Goal: Task Accomplishment & Management: Use online tool/utility

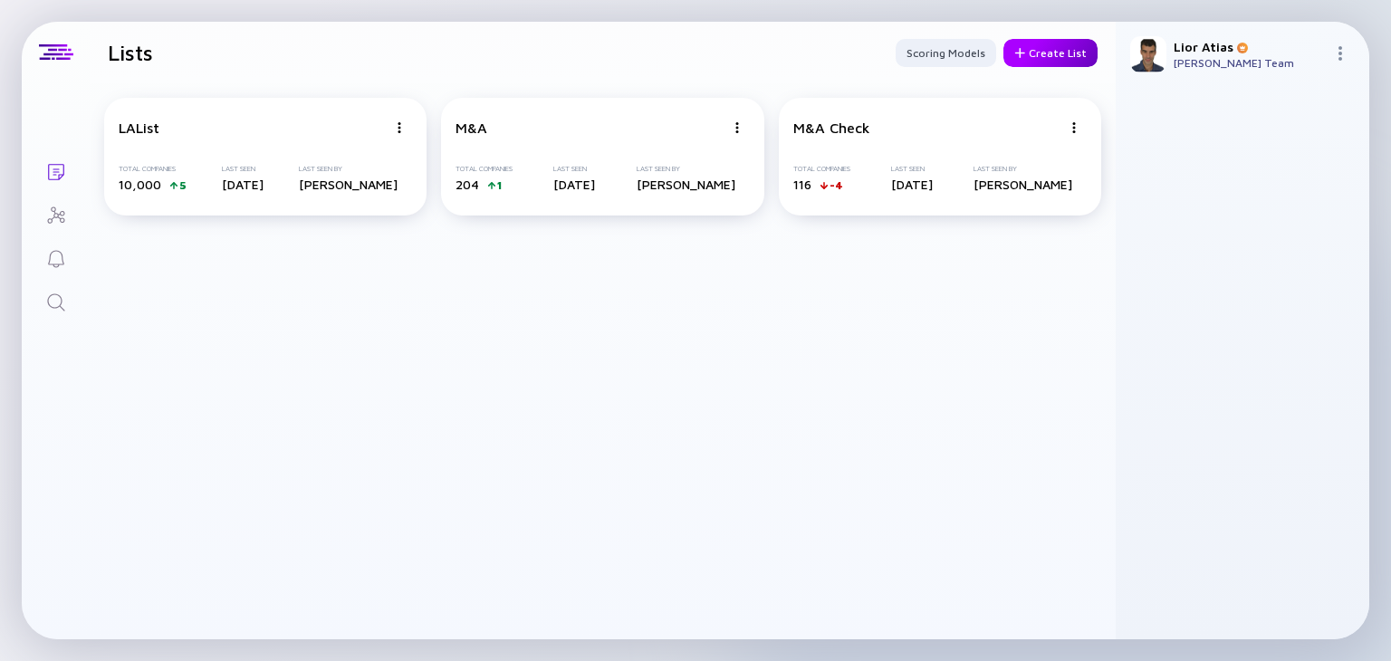
click at [1041, 45] on div "Create List" at bounding box center [1050, 53] width 94 height 28
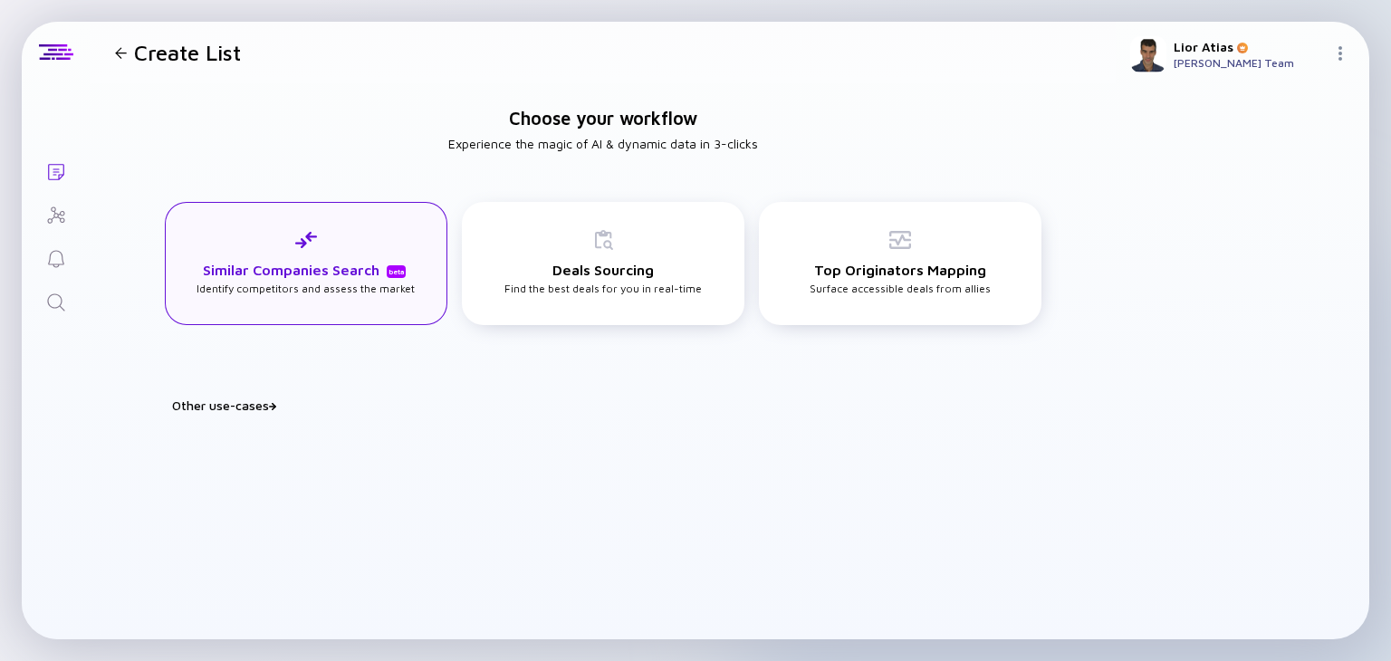
click at [368, 305] on div "Similar Companies Search beta Identify competitors and assess the market" at bounding box center [306, 263] width 283 height 123
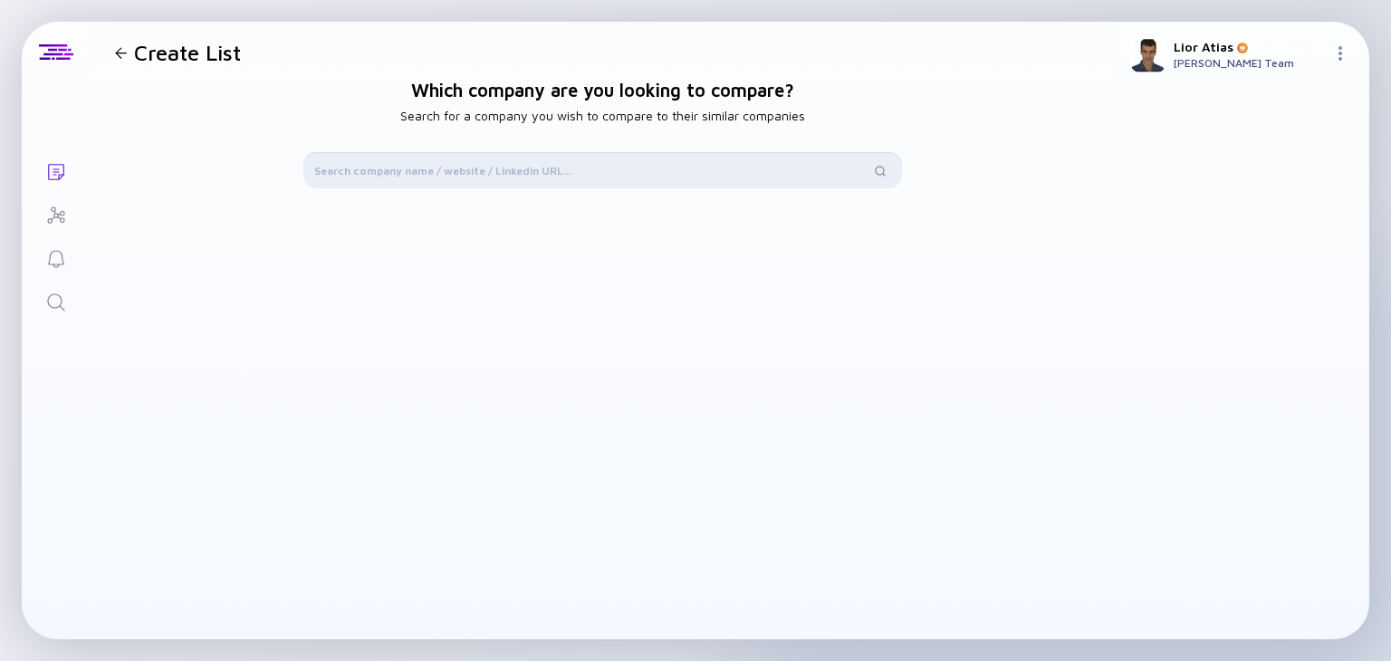
click at [482, 167] on input "text" at bounding box center [592, 170] width 556 height 18
click at [120, 62] on div "Create List" at bounding box center [174, 52] width 133 height 25
click at [116, 62] on div "Create List" at bounding box center [174, 52] width 133 height 25
click at [122, 56] on div at bounding box center [121, 53] width 12 height 12
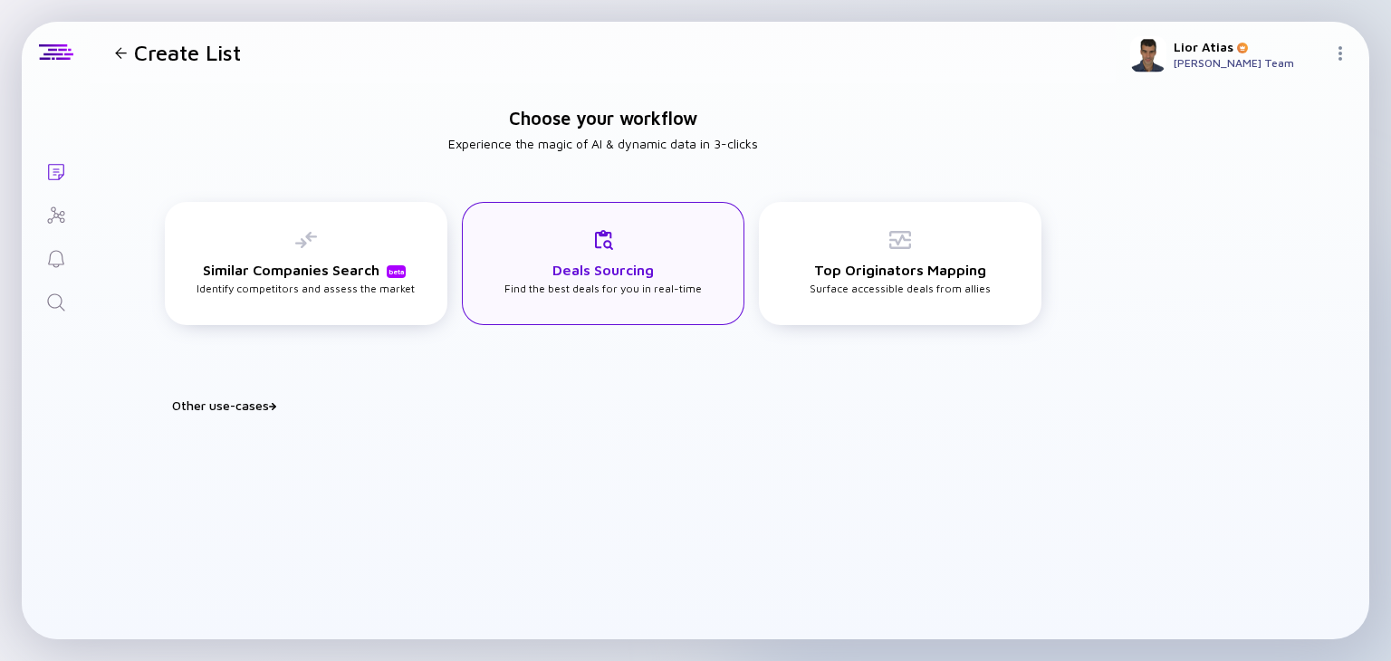
click at [594, 222] on div "Deals Sourcing Find the best deals for you in real-time" at bounding box center [603, 263] width 283 height 123
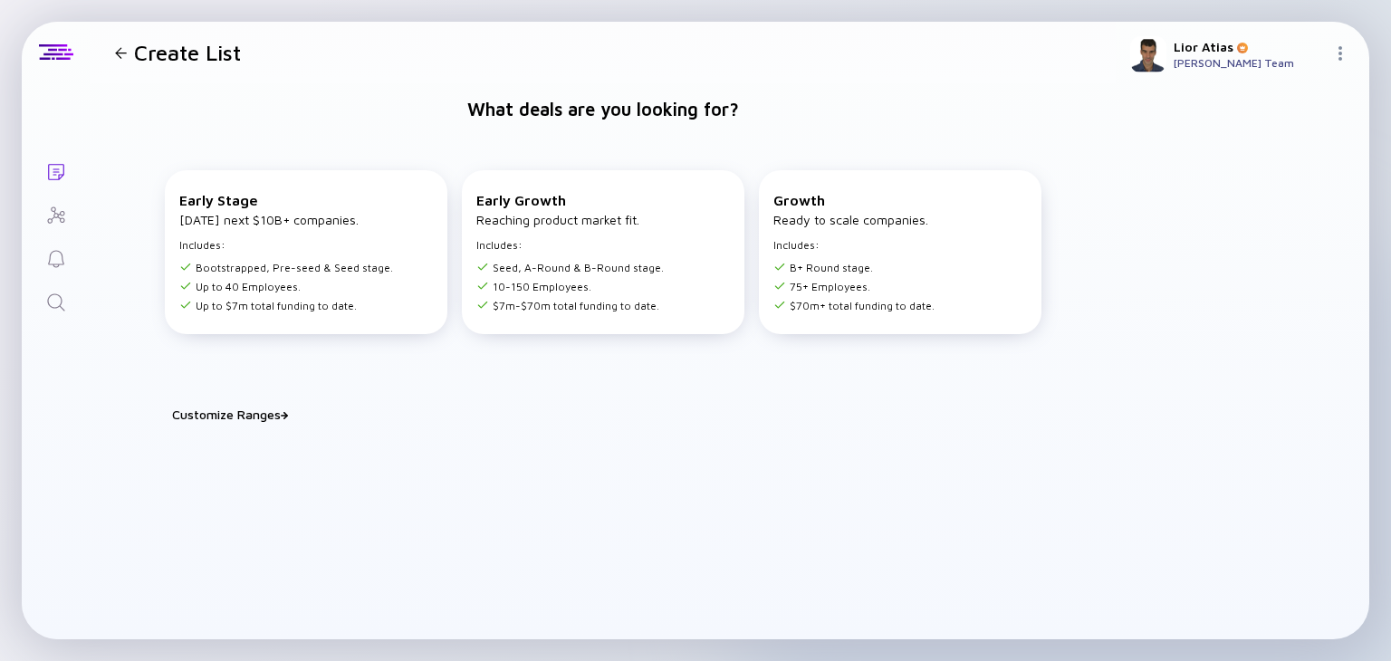
click at [273, 421] on div "What deals are you looking for? Early Stage [DATE] next $10B+ companies. Includ…" at bounding box center [603, 361] width 1026 height 556
click at [268, 419] on div "Customize Ranges" at bounding box center [614, 414] width 884 height 15
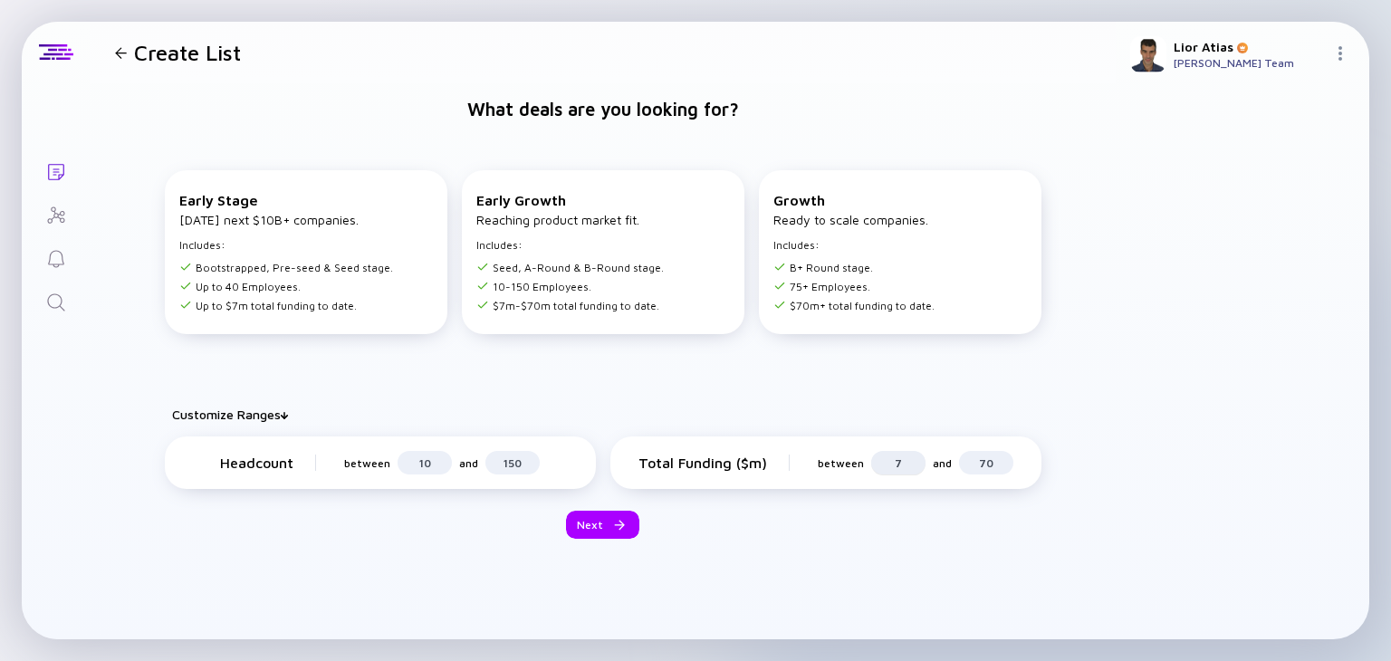
click at [879, 451] on div "7" at bounding box center [898, 463] width 54 height 24
click at [883, 454] on input "7" at bounding box center [898, 463] width 33 height 18
type input "2"
click at [970, 459] on input "70" at bounding box center [986, 463] width 33 height 18
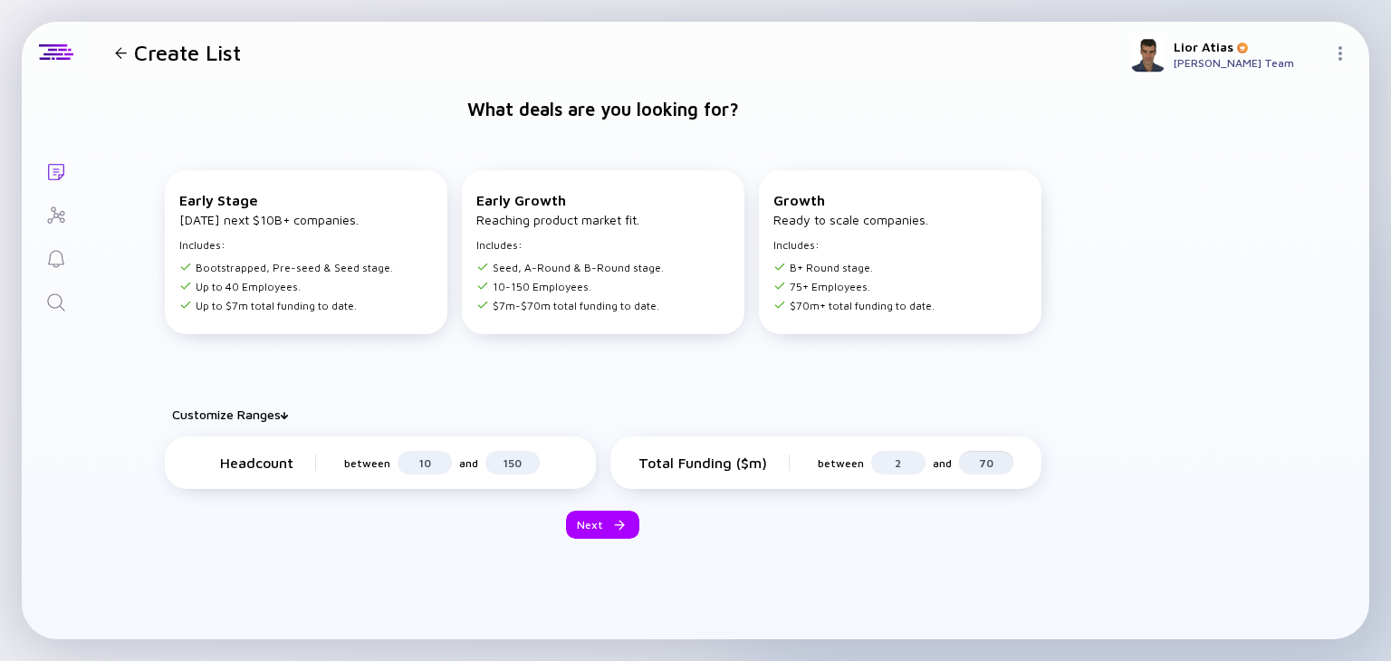
click at [970, 459] on input "70" at bounding box center [986, 463] width 33 height 18
type input "150"
click at [586, 517] on div "Next" at bounding box center [602, 525] width 73 height 28
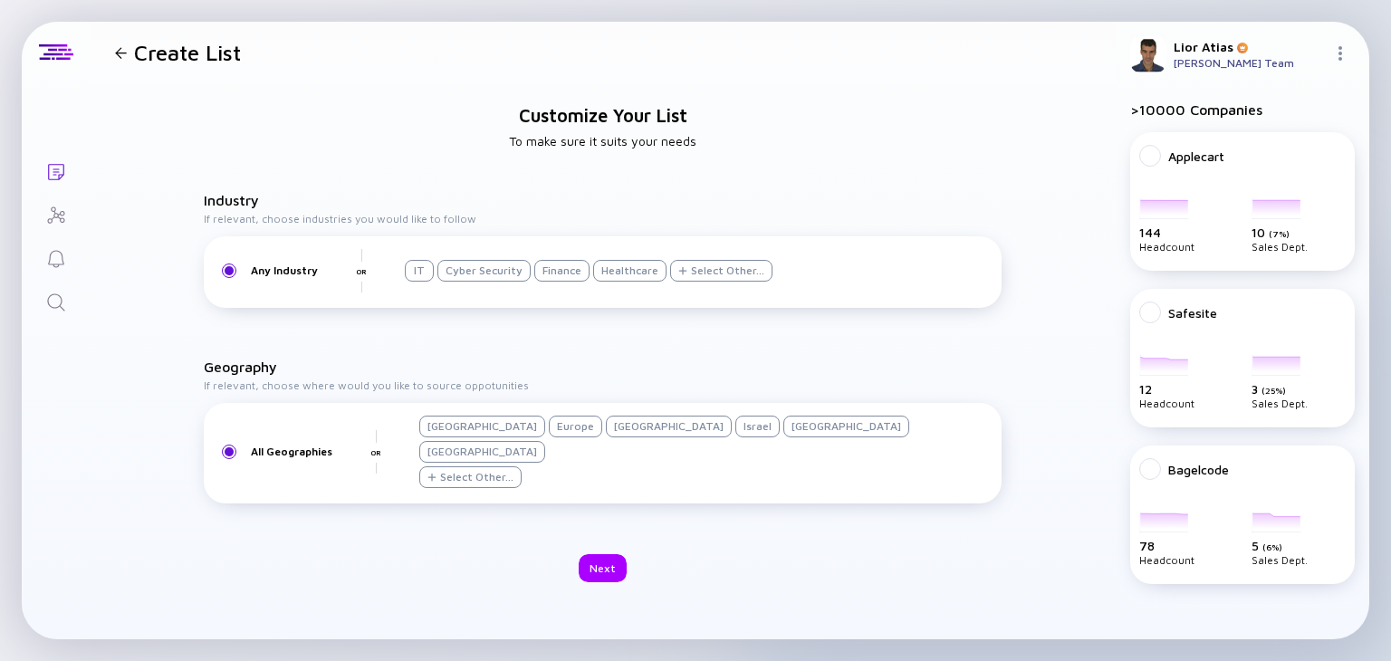
click at [638, 279] on div "Healthcare" at bounding box center [629, 271] width 73 height 22
click at [717, 277] on div "Select Other..." at bounding box center [727, 271] width 73 height 14
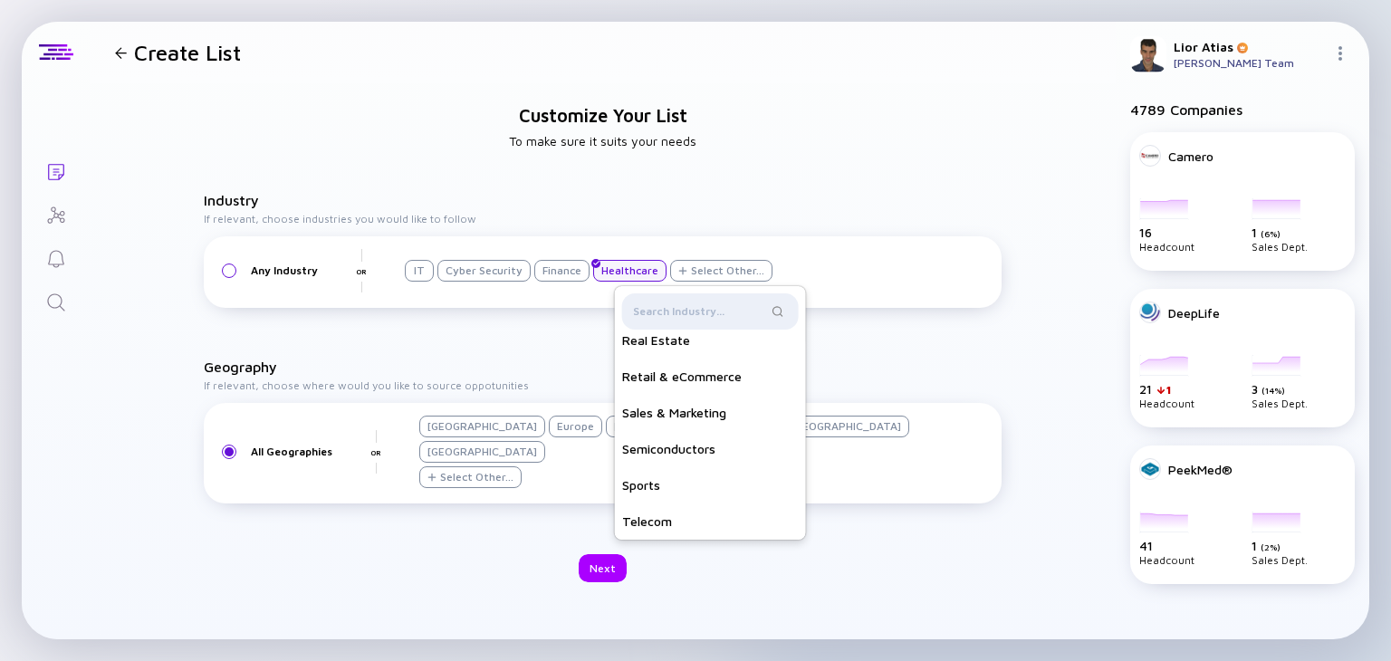
scroll to position [1101, 0]
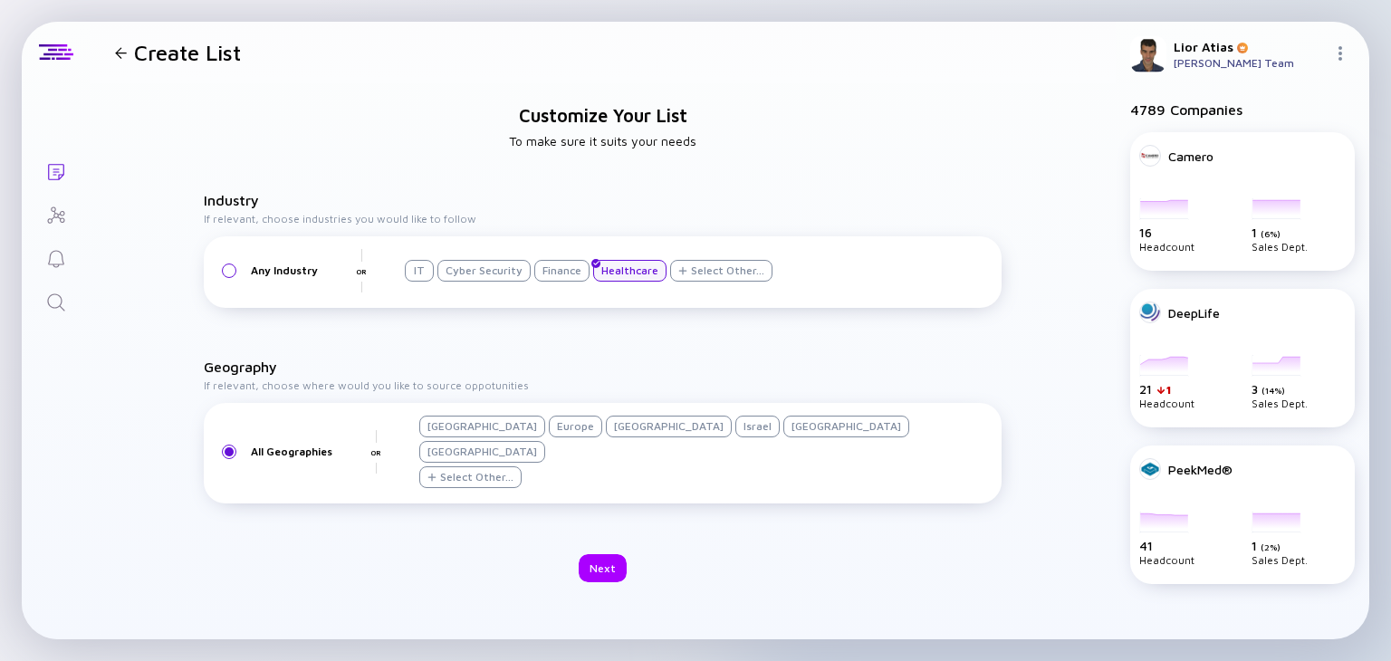
click at [859, 392] on h4 "If relevant, choose where would you like to source oppotunities" at bounding box center [603, 386] width 798 height 14
click at [735, 437] on div "Israel" at bounding box center [757, 427] width 44 height 22
click at [605, 554] on div "Next" at bounding box center [603, 568] width 48 height 28
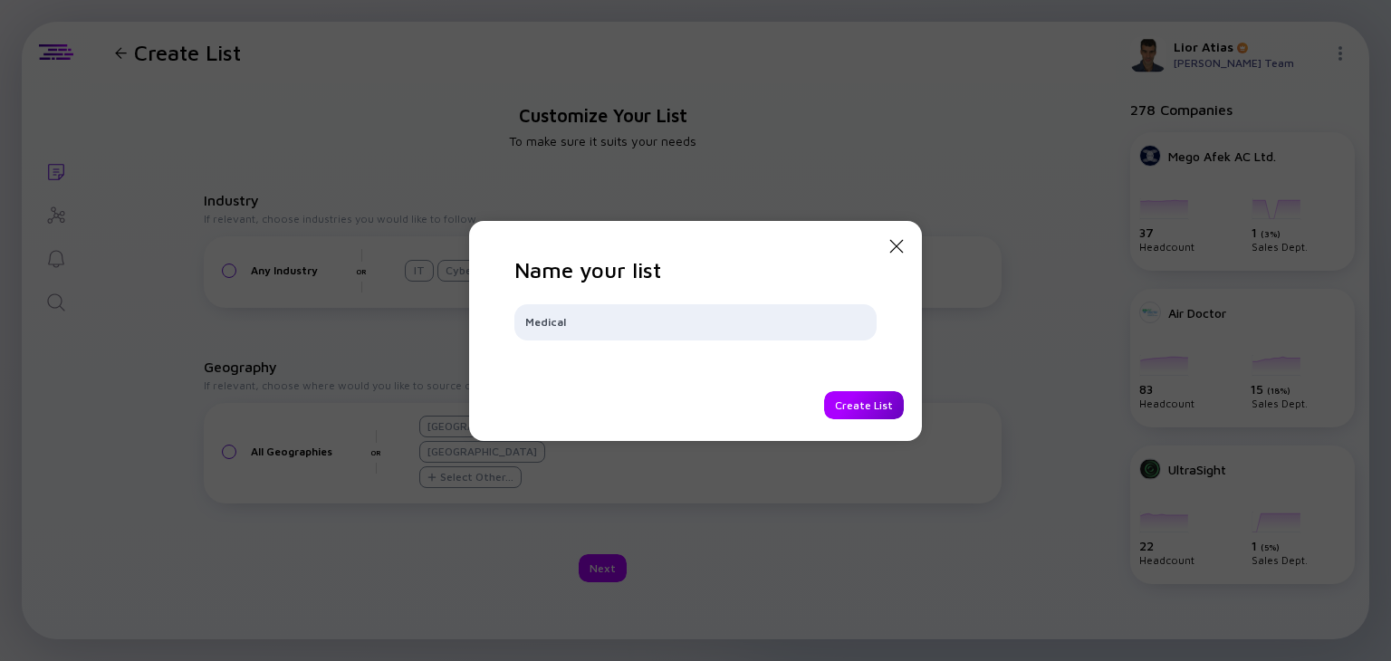
type input "Medical"
click at [861, 401] on div "Create List" at bounding box center [864, 405] width 80 height 28
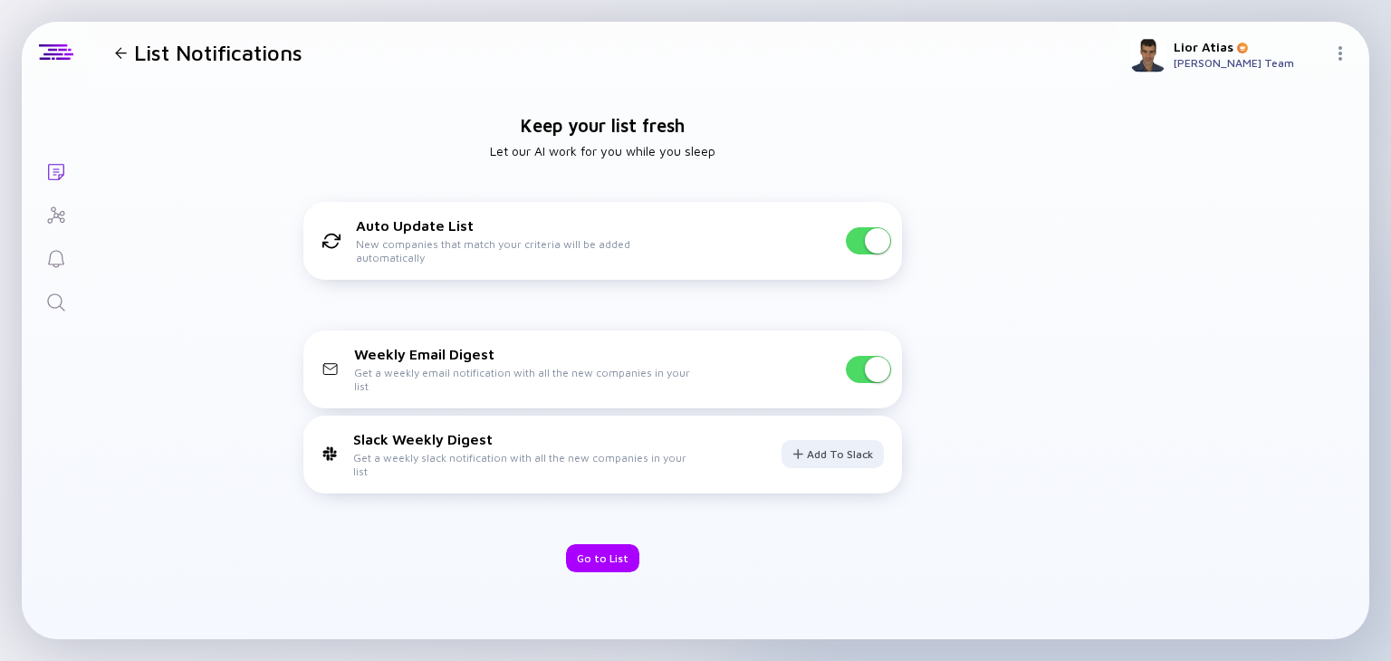
click at [877, 364] on span at bounding box center [877, 369] width 25 height 25
click at [873, 265] on div "Auto Update List New companies that match your criteria will be added automatic…" at bounding box center [602, 241] width 599 height 78
click at [873, 244] on span at bounding box center [877, 240] width 25 height 25
click at [600, 566] on div "Keep your list fresh Let our AI work for you while you sleep Auto Update List N…" at bounding box center [603, 343] width 1026 height 520
click at [602, 559] on div "Go to List" at bounding box center [602, 558] width 73 height 28
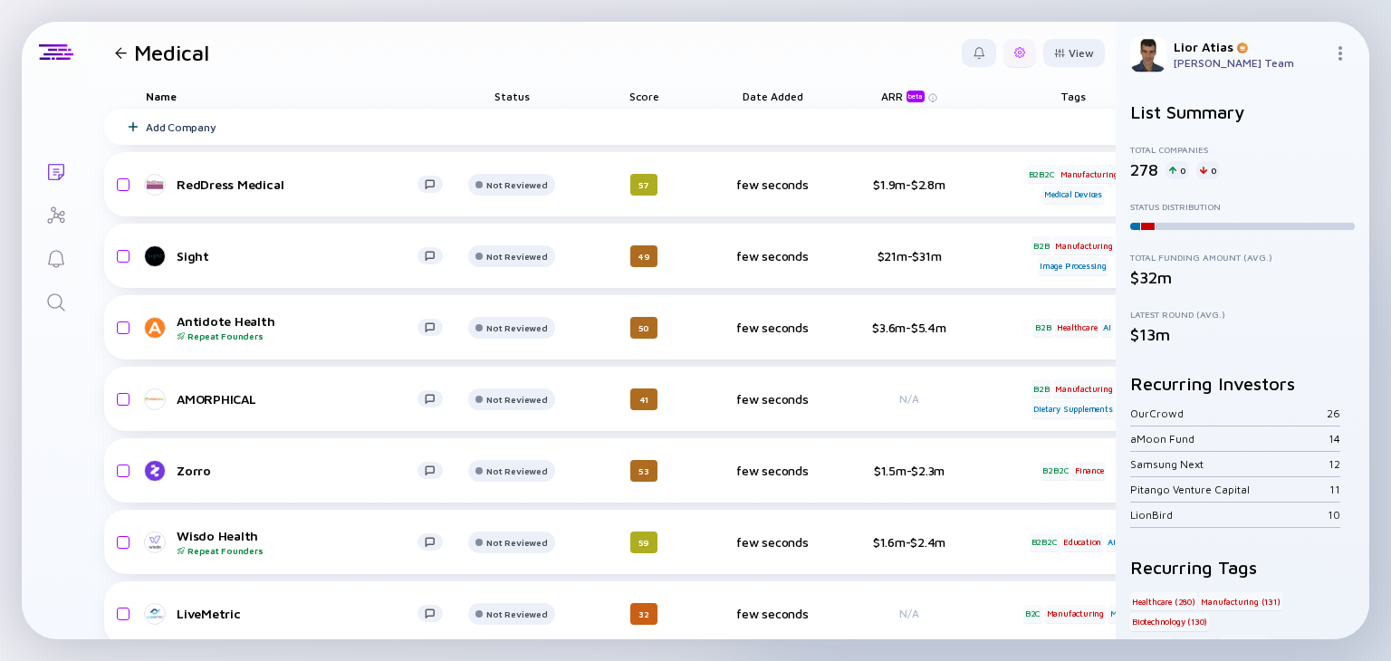
click at [1015, 49] on div at bounding box center [1019, 53] width 33 height 28
click at [1051, 61] on div "View" at bounding box center [1074, 53] width 62 height 28
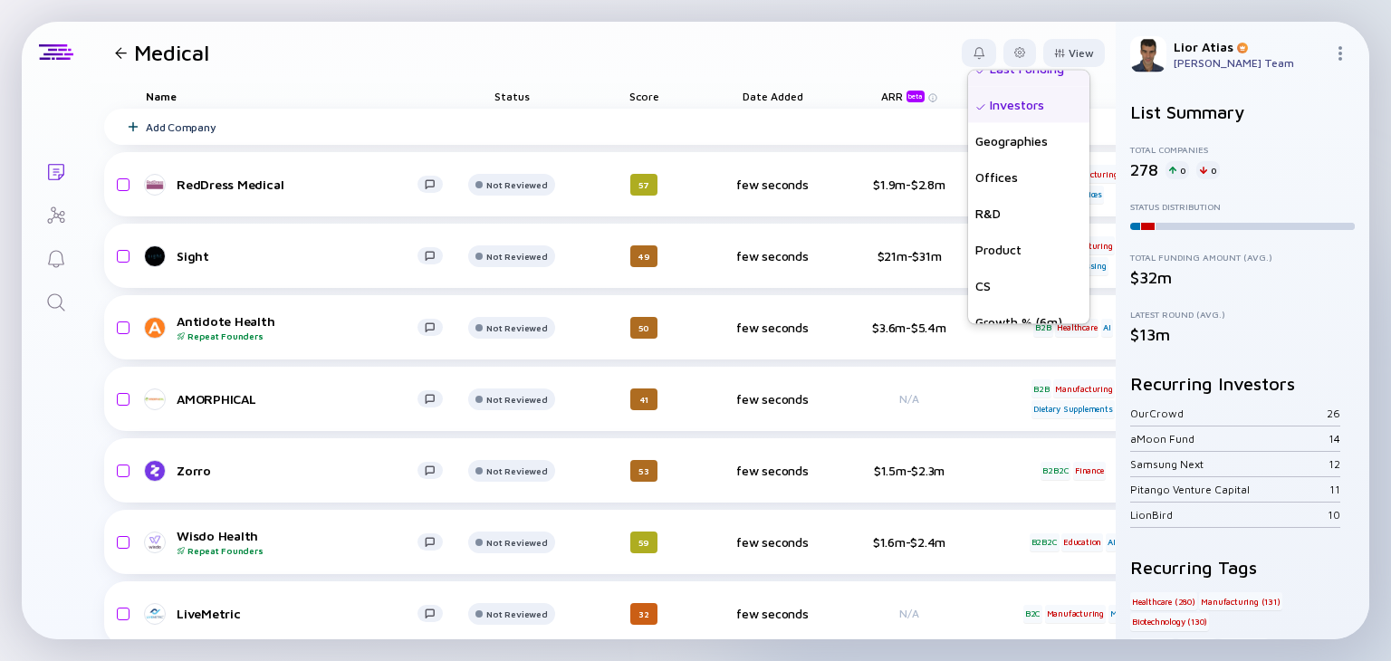
scroll to position [471, 0]
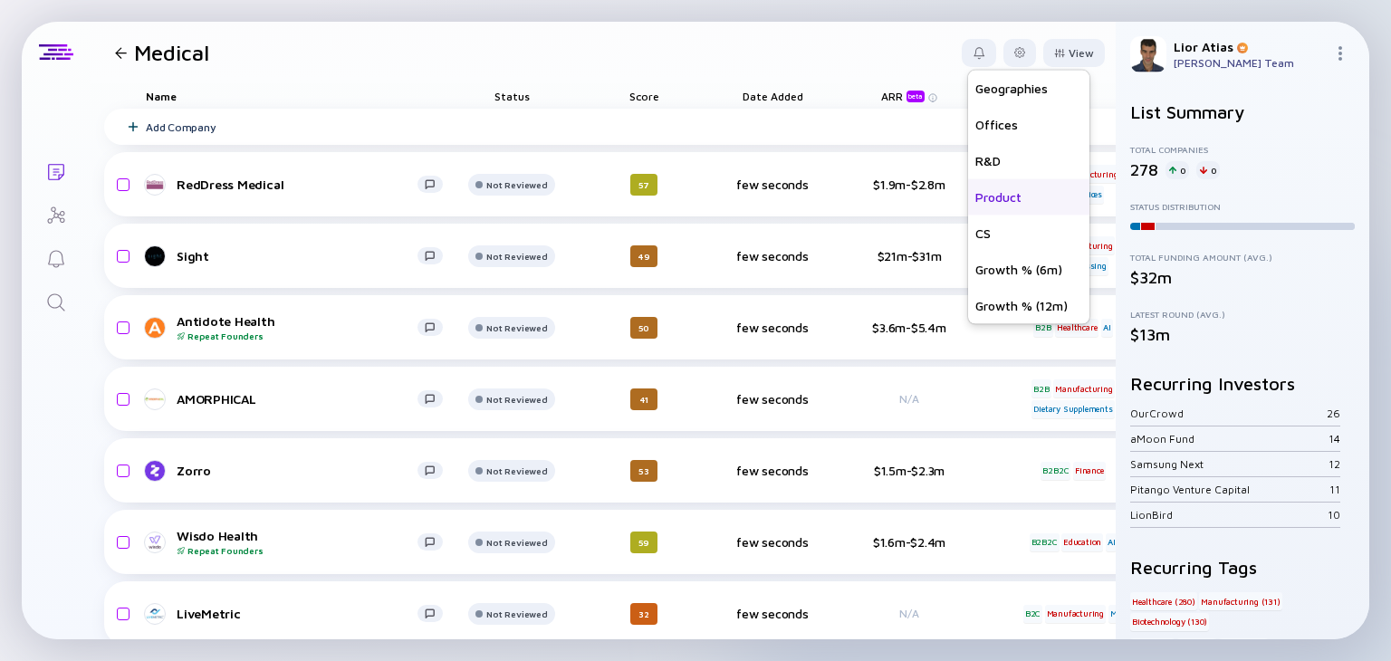
click at [978, 199] on div "Product" at bounding box center [1028, 196] width 121 height 36
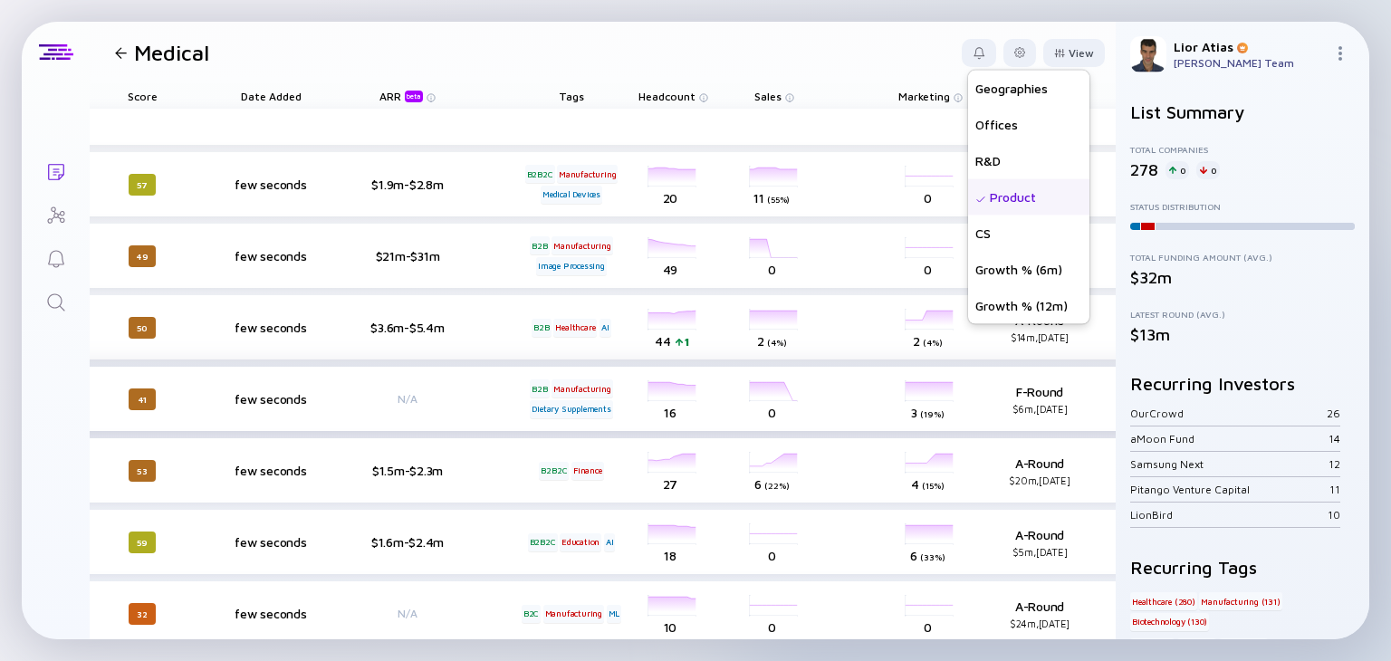
scroll to position [0, 793]
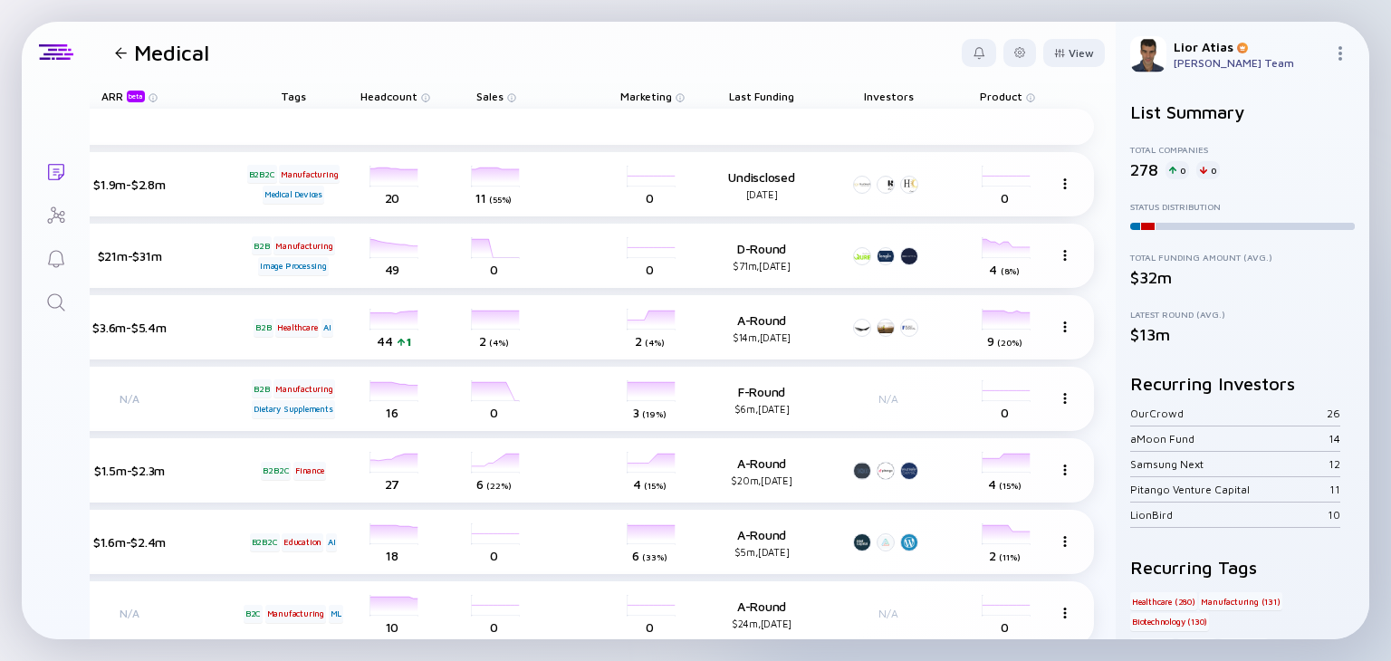
click at [787, 44] on header "Medical View Name Status Score Tags ARR beta Founders Date Added Headcount Sale…" at bounding box center [603, 53] width 1026 height 62
click at [1047, 36] on header "Medical View" at bounding box center [603, 53] width 1026 height 62
click at [1047, 39] on div "View" at bounding box center [1074, 53] width 62 height 28
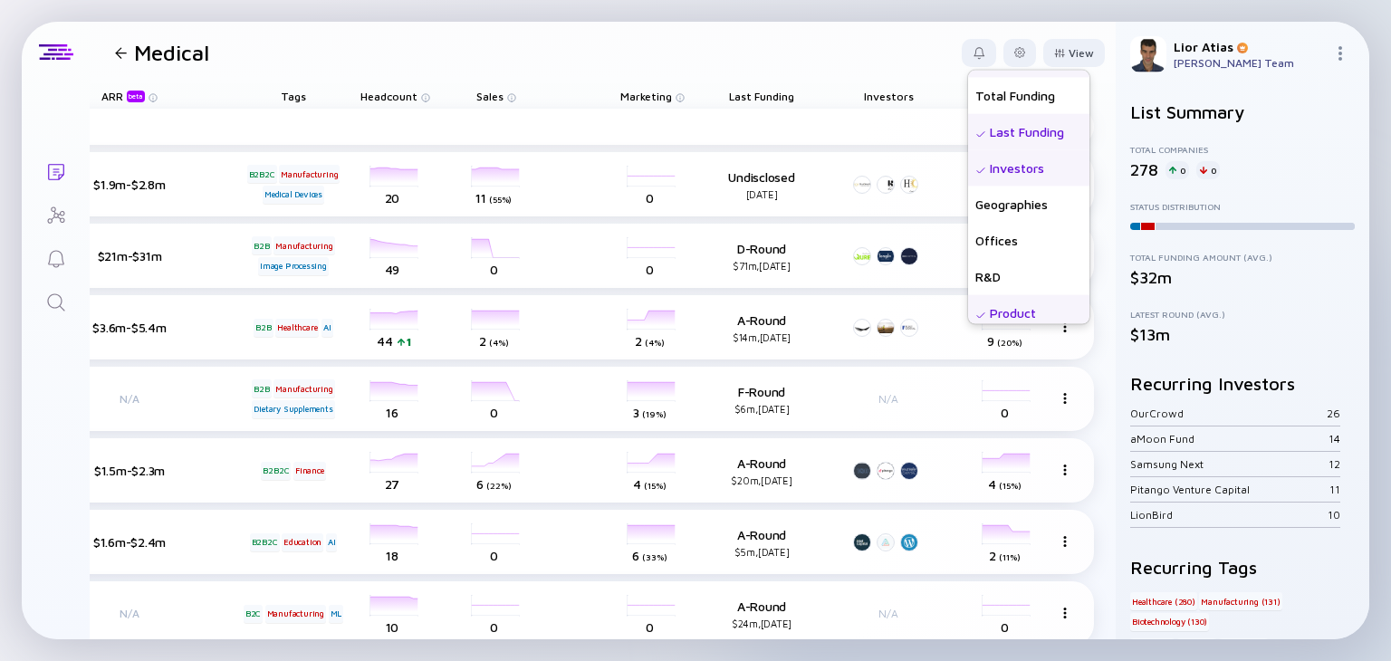
scroll to position [471, 0]
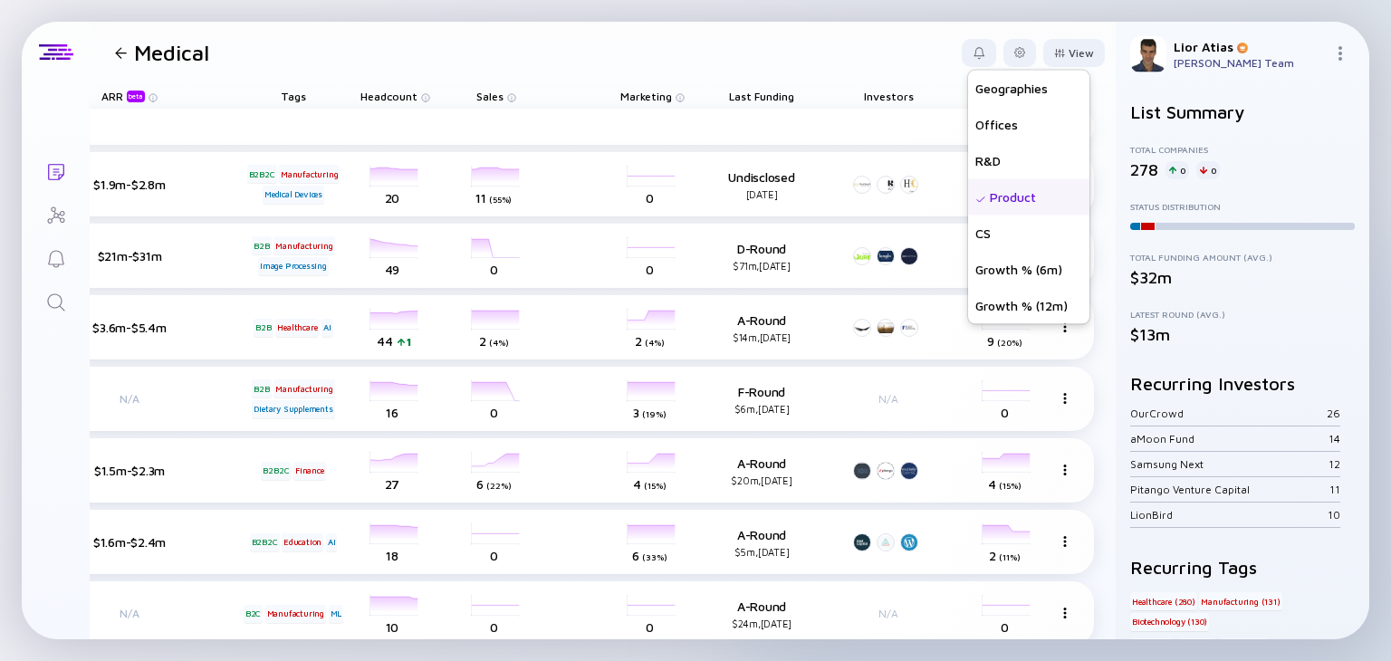
click at [1000, 198] on div "Product" at bounding box center [1028, 196] width 121 height 36
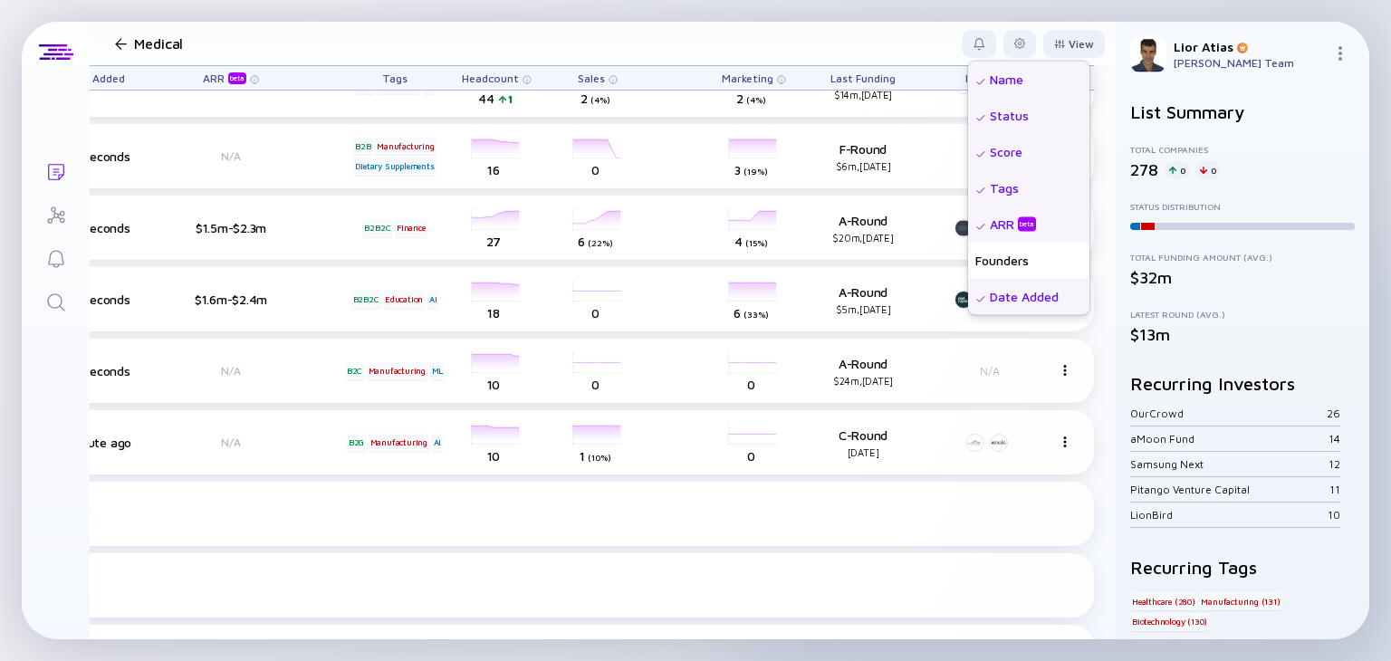
scroll to position [0, 692]
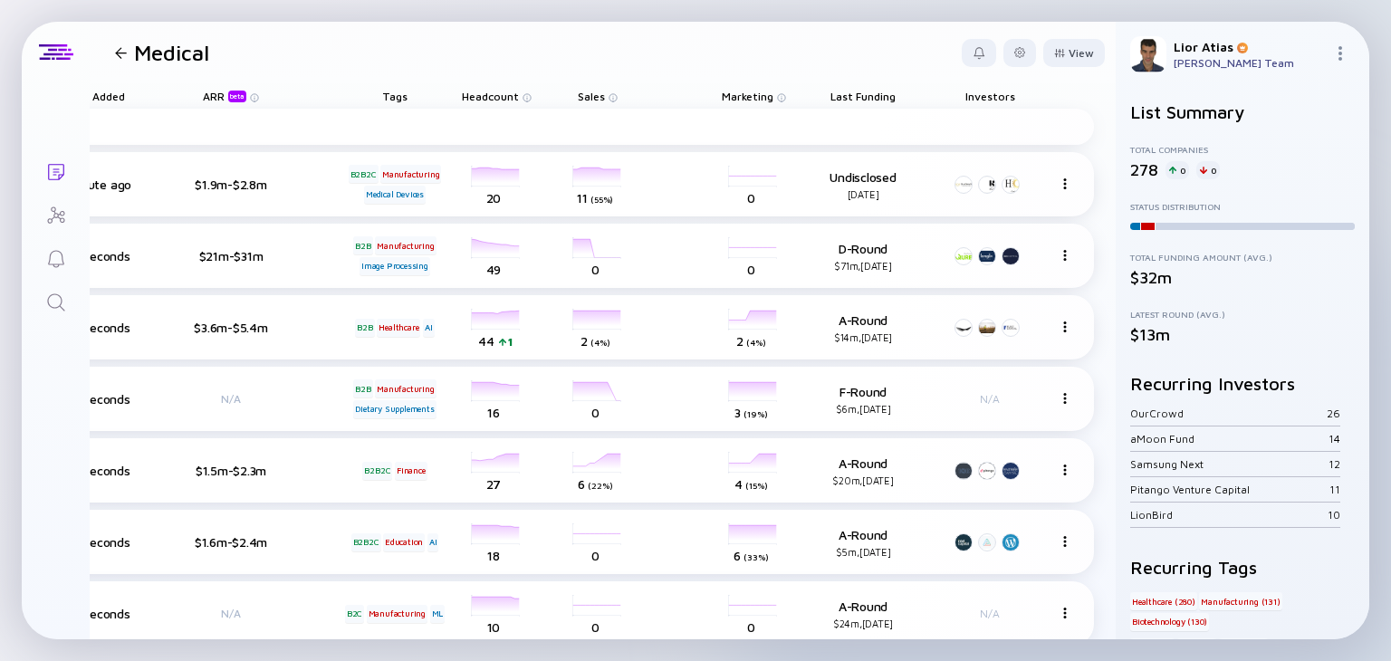
click at [121, 47] on div at bounding box center [121, 53] width 12 height 12
